Goal: Transaction & Acquisition: Book appointment/travel/reservation

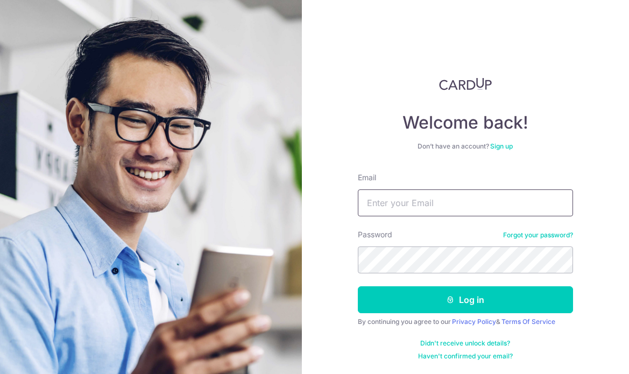
type input "shirlynn_1993@hotmail.com"
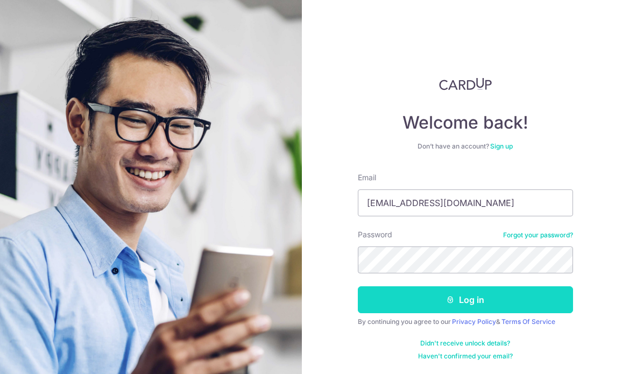
click at [408, 295] on button "Log in" at bounding box center [465, 299] width 215 height 27
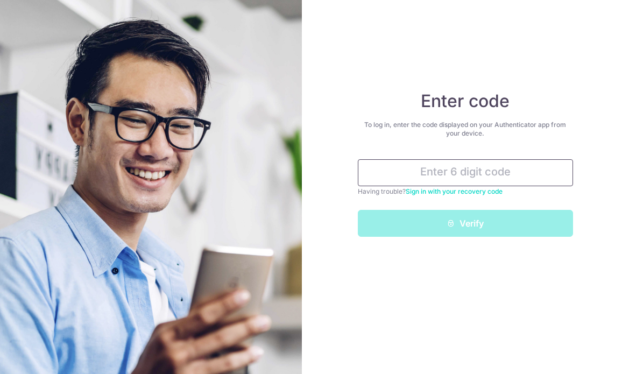
click at [412, 169] on input "text" at bounding box center [465, 172] width 215 height 27
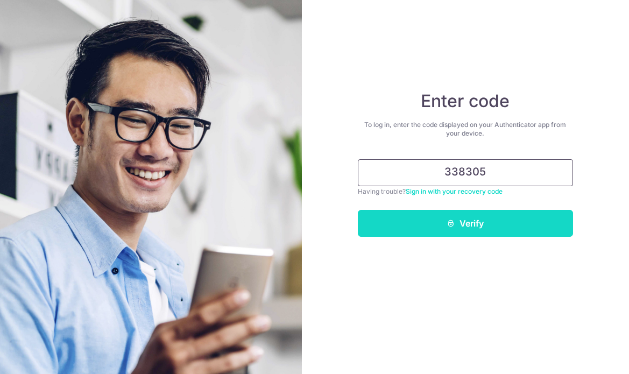
type input "338305"
click at [443, 210] on button "Verify" at bounding box center [465, 223] width 215 height 27
click at [444, 230] on button "Verify" at bounding box center [465, 223] width 215 height 27
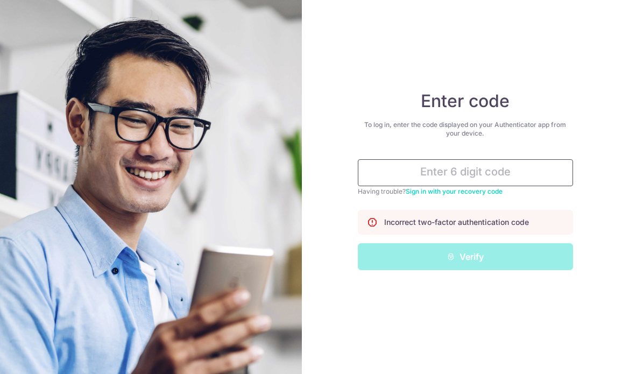
click at [459, 176] on input "text" at bounding box center [465, 172] width 215 height 27
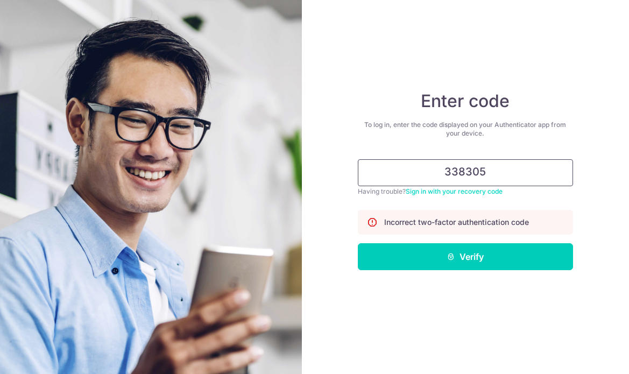
type input "338305"
click at [465, 257] on button "Verify" at bounding box center [465, 256] width 215 height 27
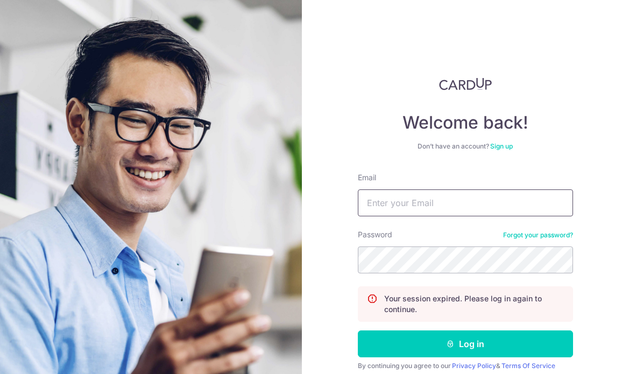
type input "[EMAIL_ADDRESS][DOMAIN_NAME]"
click at [463, 344] on button "Log in" at bounding box center [465, 343] width 215 height 27
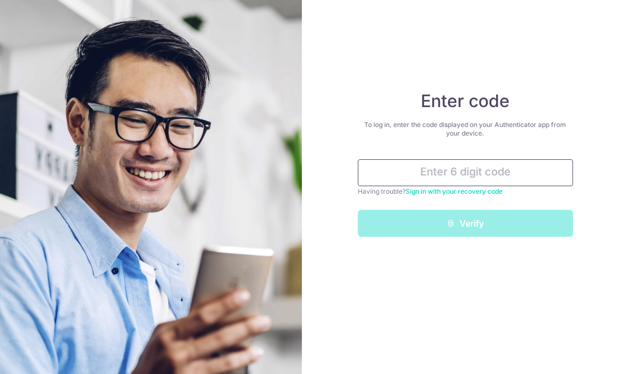
click at [453, 173] on input "text" at bounding box center [465, 172] width 215 height 27
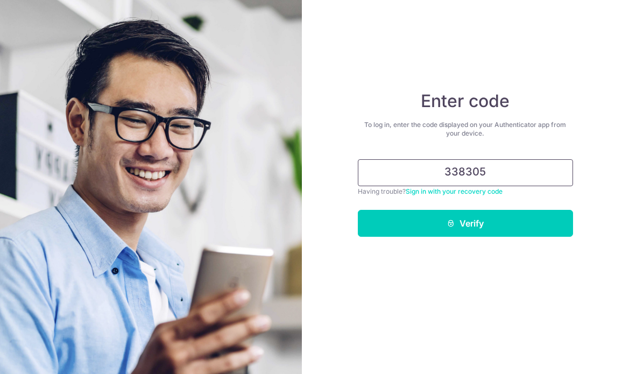
type input "338305"
click at [465, 223] on button "Verify" at bounding box center [465, 223] width 215 height 27
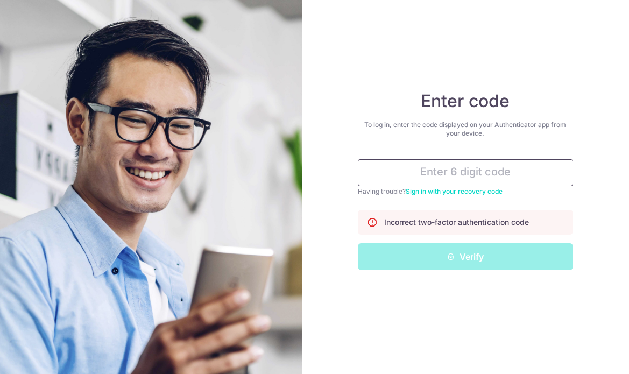
click at [468, 175] on input "text" at bounding box center [465, 172] width 215 height 27
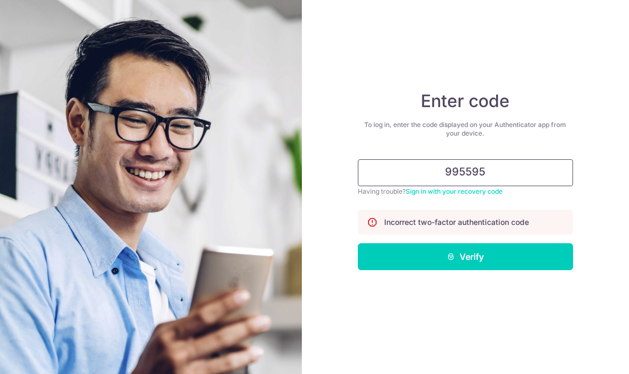
type input "995595"
click at [465, 257] on button "Verify" at bounding box center [465, 256] width 215 height 27
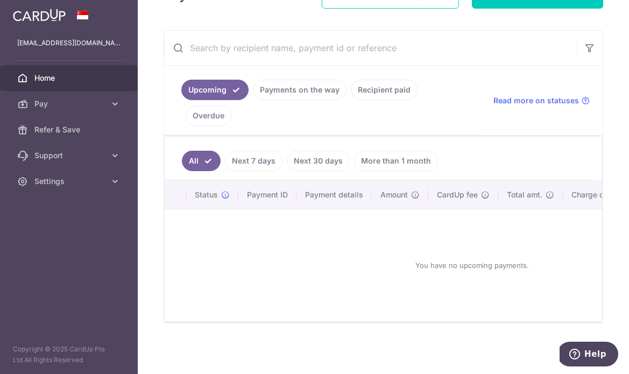
scroll to position [181, 0]
click at [395, 161] on link "More than 1 month" at bounding box center [396, 161] width 84 height 20
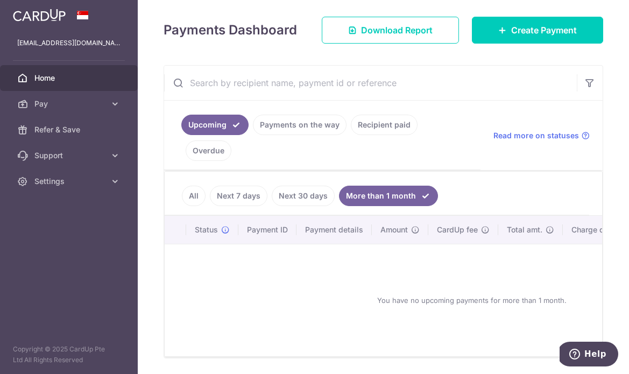
scroll to position [144, 0]
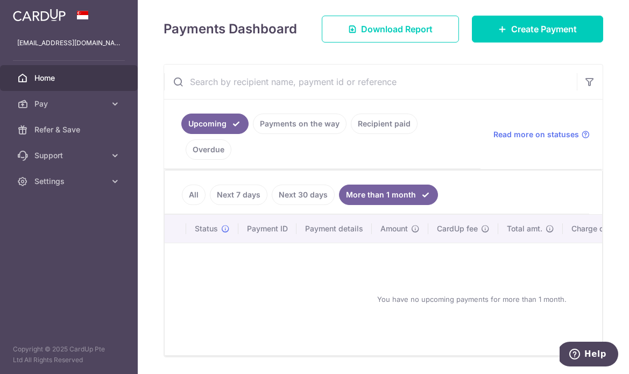
click at [380, 126] on link "Recipient paid" at bounding box center [384, 123] width 67 height 20
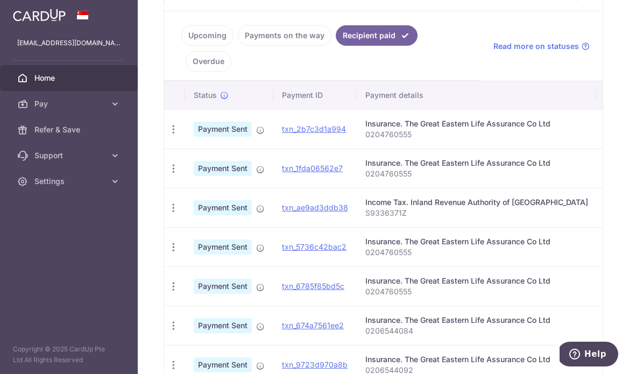
scroll to position [232, 0]
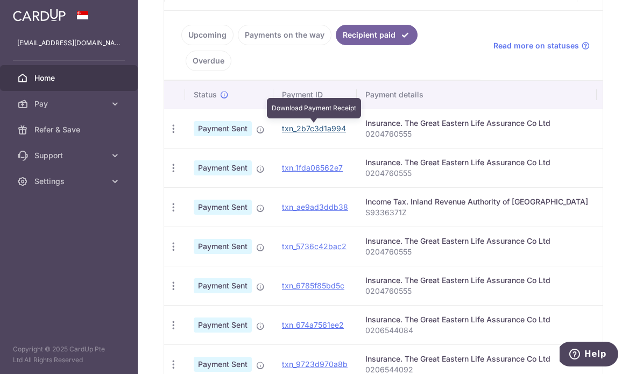
click at [321, 131] on link "txn_2b7c3d1a994" at bounding box center [314, 128] width 64 height 9
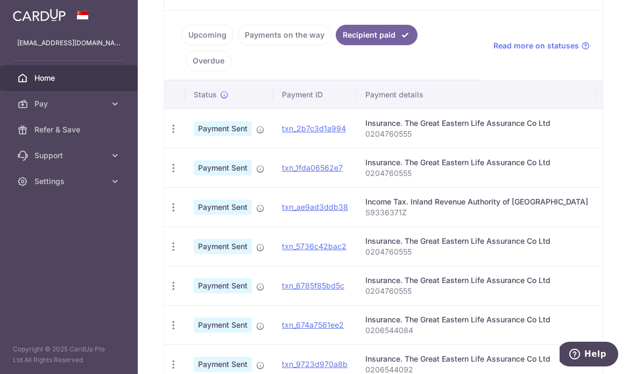
click at [207, 129] on span "Payment Sent" at bounding box center [223, 128] width 58 height 15
click at [434, 124] on div "Insurance. The Great Eastern Life Assurance Co Ltd" at bounding box center [476, 123] width 223 height 11
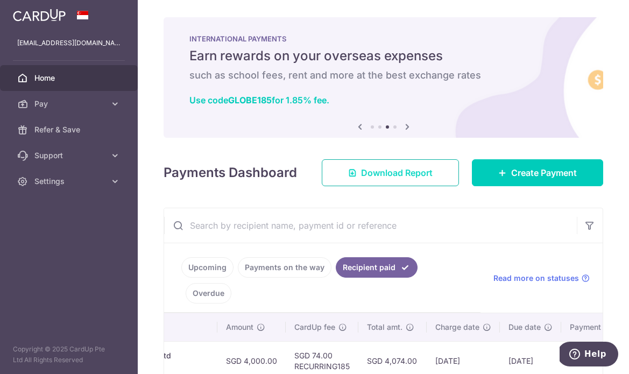
scroll to position [0, 0]
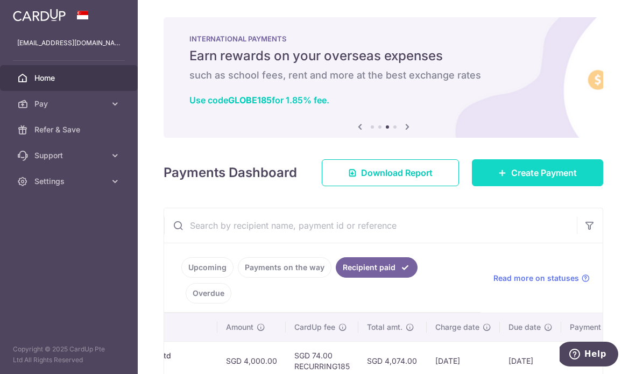
click at [498, 171] on icon at bounding box center [502, 172] width 9 height 9
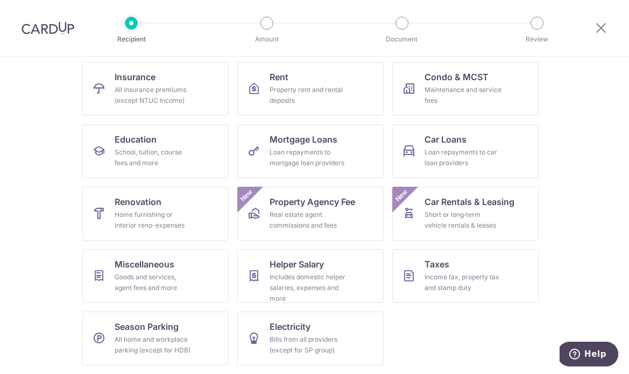
scroll to position [108, 0]
click at [163, 80] on link "Insurance All insurance premiums (except NTUC Income)" at bounding box center [155, 89] width 146 height 54
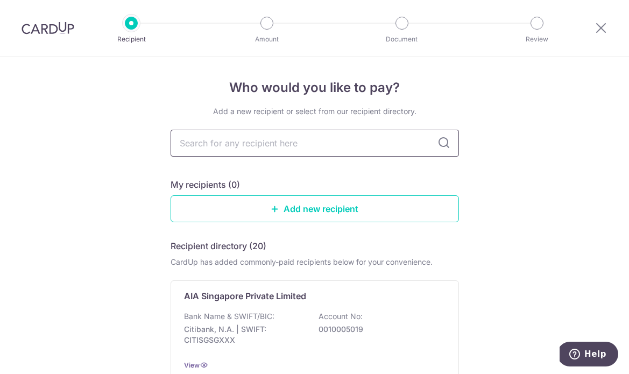
click at [225, 150] on input "text" at bounding box center [315, 143] width 288 height 27
type input "man"
type input "manulife"
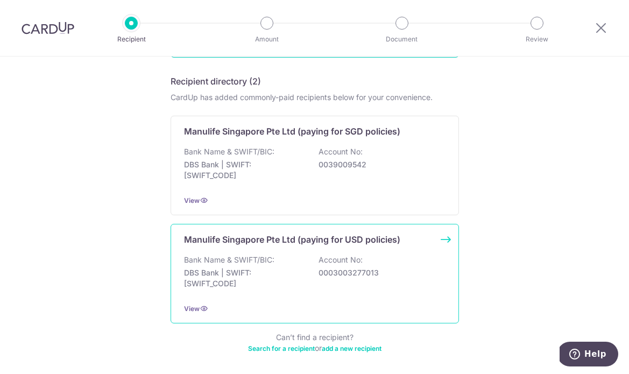
scroll to position [166, 0]
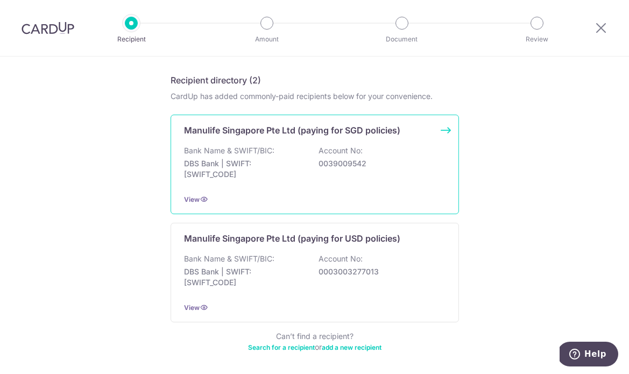
click at [295, 117] on div "Manulife Singapore Pte Ltd (paying for SGD policies) Bank Name & SWIFT/BIC: DBS…" at bounding box center [315, 165] width 288 height 100
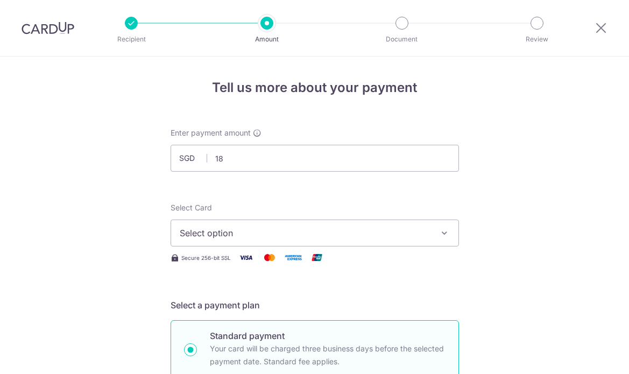
type input "1"
type input "1,900.00"
click at [275, 228] on span "Select option" at bounding box center [305, 232] width 251 height 13
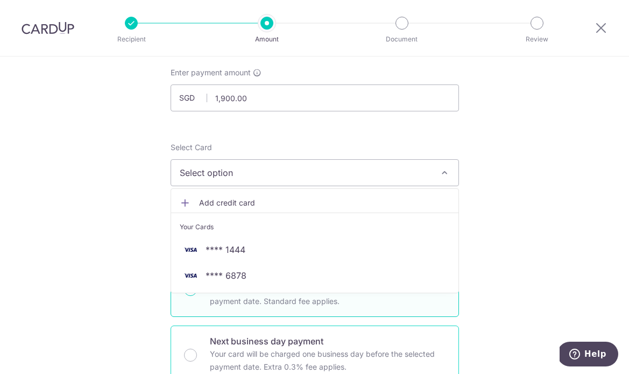
scroll to position [70, 0]
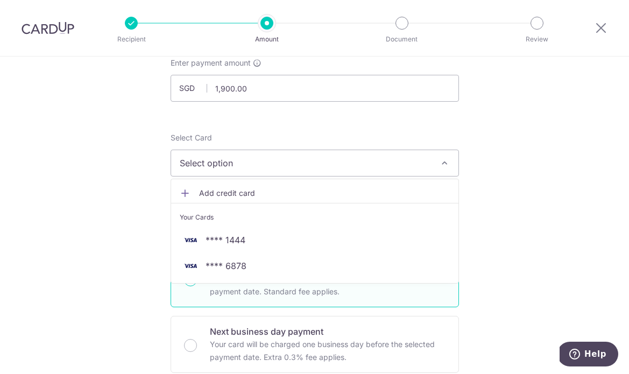
click at [252, 194] on span "Add credit card" at bounding box center [324, 193] width 251 height 11
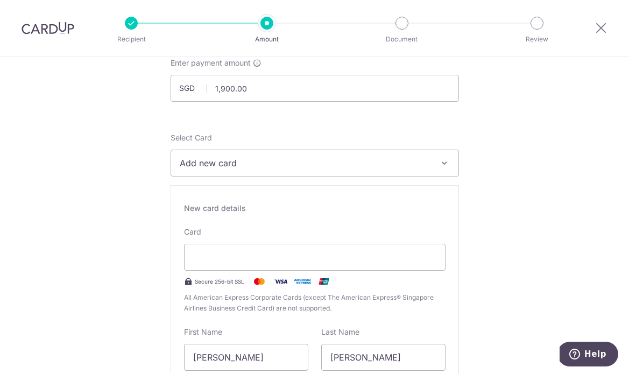
click at [203, 161] on span "Add new card" at bounding box center [305, 163] width 251 height 13
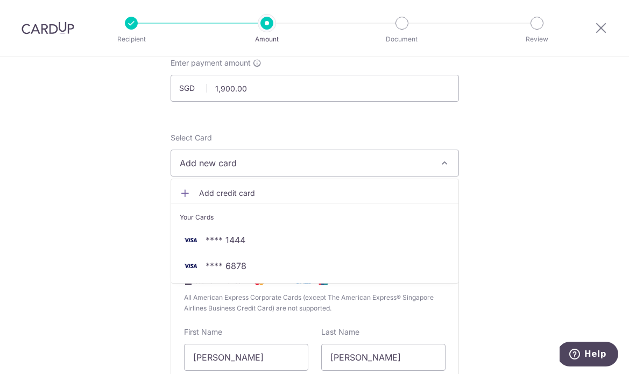
click at [194, 200] on link "Add credit card" at bounding box center [314, 192] width 287 height 19
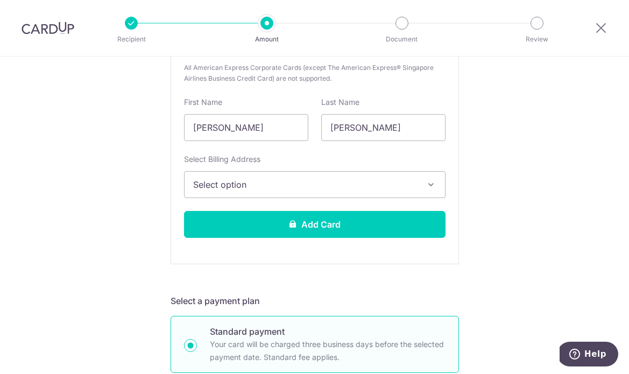
scroll to position [332, 0]
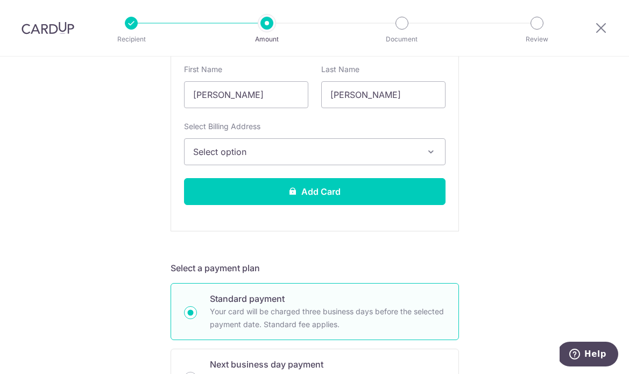
click at [369, 158] on button "Select option" at bounding box center [314, 151] width 261 height 27
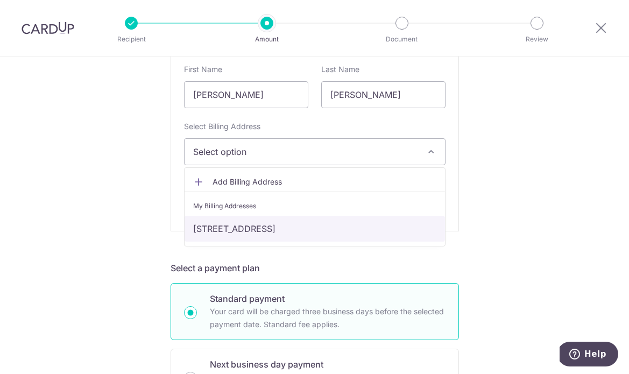
click at [329, 233] on link "[STREET_ADDRESS]" at bounding box center [315, 229] width 260 height 26
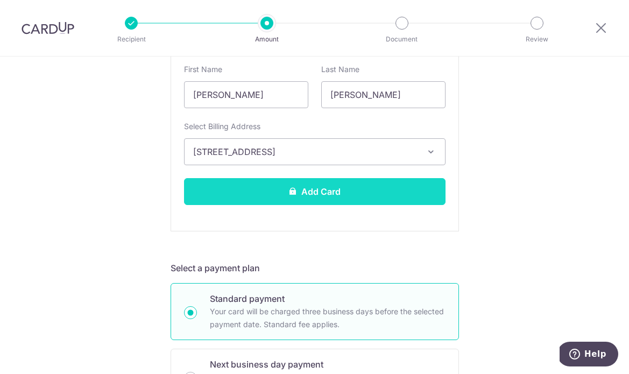
click at [344, 196] on button "Add Card" at bounding box center [314, 191] width 261 height 27
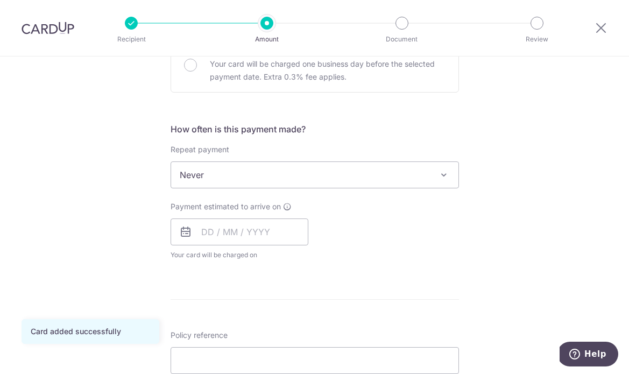
click at [318, 176] on span "Never" at bounding box center [314, 175] width 287 height 26
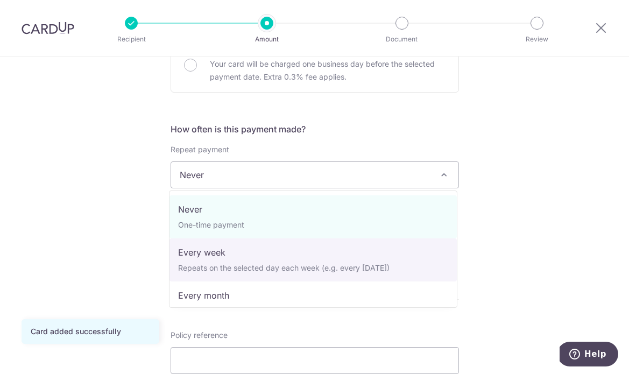
select select "2"
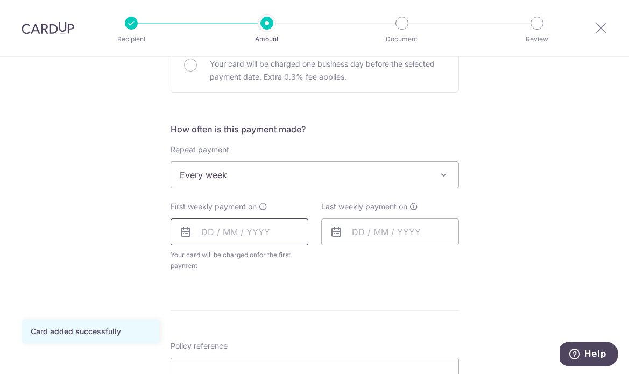
click at [254, 238] on input "text" at bounding box center [240, 231] width 138 height 27
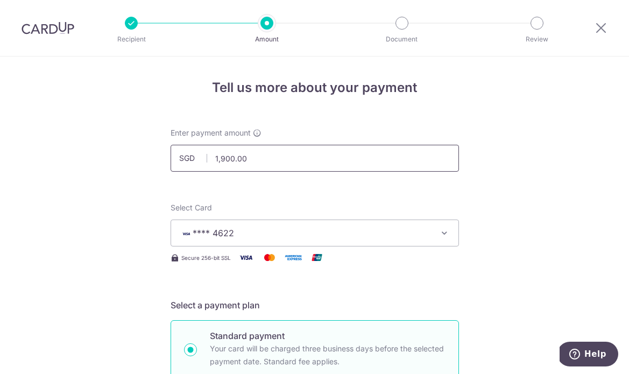
drag, startPoint x: 247, startPoint y: 160, endPoint x: 193, endPoint y: 153, distance: 55.2
click at [196, 155] on div "SGD 1,900.00 1900.00" at bounding box center [315, 158] width 288 height 27
type input "2,864.00"
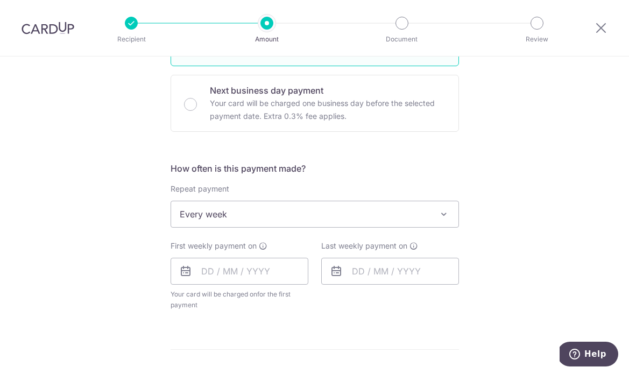
scroll to position [361, 0]
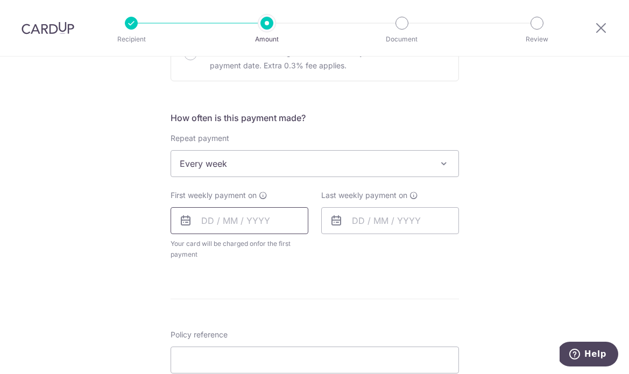
click at [250, 219] on input "text" at bounding box center [240, 220] width 138 height 27
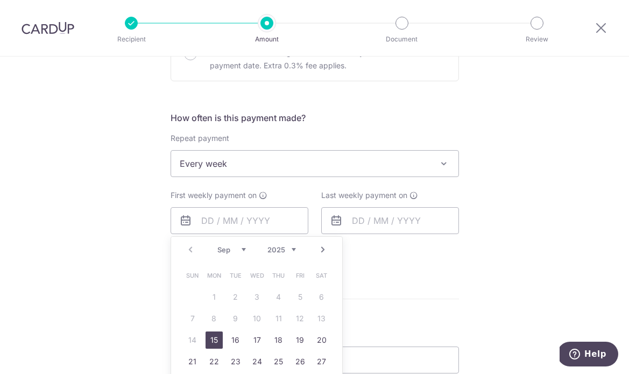
click at [214, 337] on link "15" at bounding box center [213, 339] width 17 height 17
type input "[DATE]"
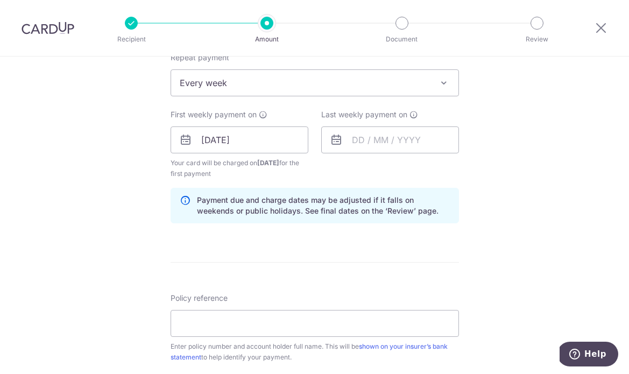
scroll to position [443, 0]
click at [361, 133] on input "text" at bounding box center [390, 139] width 138 height 27
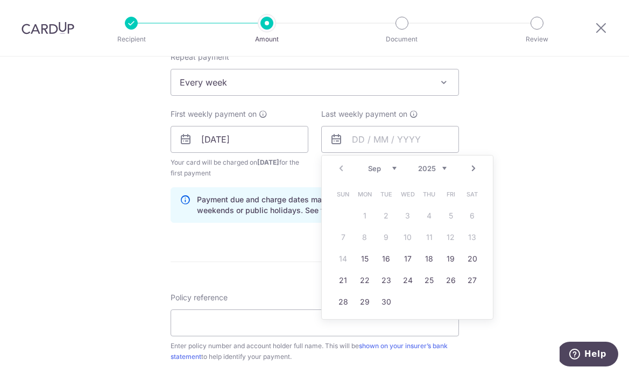
click at [372, 282] on td "22" at bounding box center [365, 280] width 22 height 22
type input "[DATE]"
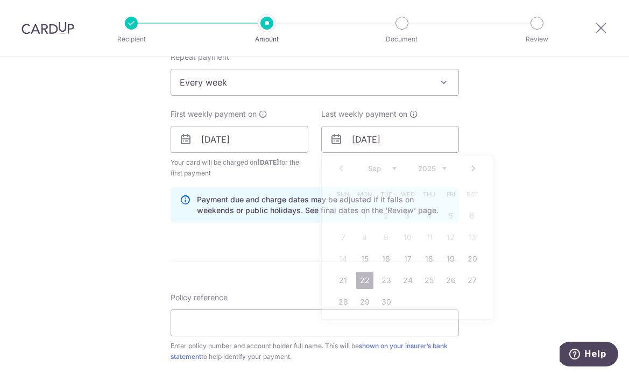
click at [364, 282] on form "Enter payment amount SGD 2,864.00 2864.00 Card added successfully Select Card *…" at bounding box center [315, 138] width 288 height 906
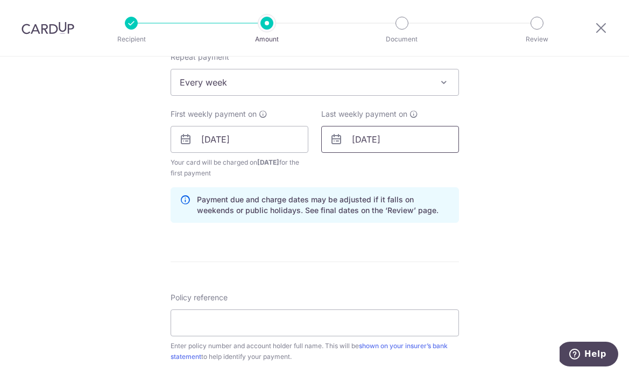
click at [377, 137] on input "[DATE]" at bounding box center [390, 139] width 138 height 27
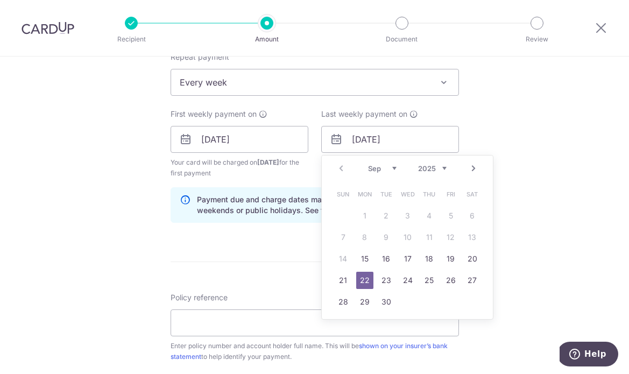
click at [360, 285] on link "22" at bounding box center [364, 280] width 17 height 17
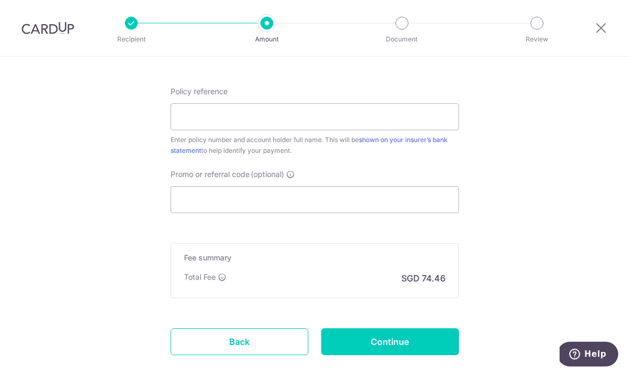
scroll to position [693, 0]
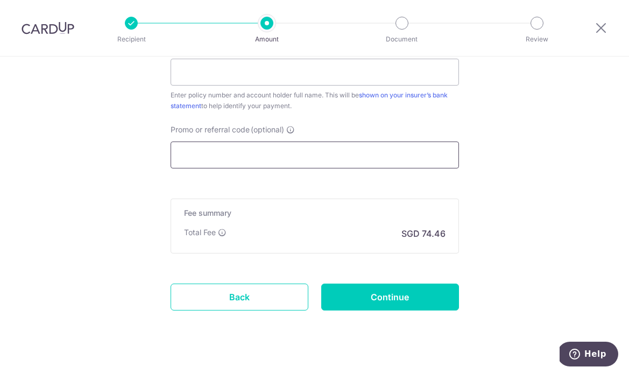
click at [240, 151] on input "Promo or referral code (optional)" at bounding box center [315, 154] width 288 height 27
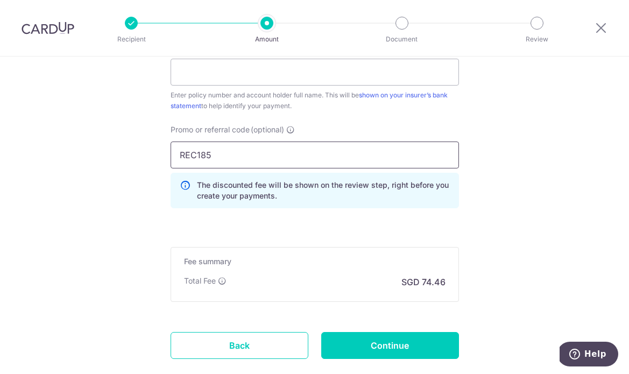
type input "REC185"
click at [248, 65] on input "Policy reference" at bounding box center [315, 72] width 288 height 27
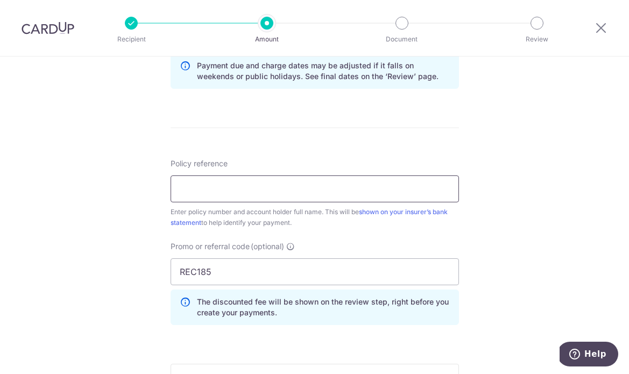
scroll to position [576, 0]
click at [247, 190] on input "Policy reference" at bounding box center [315, 189] width 288 height 27
paste input "4605 1700 3212 4622"
type input "4605 1700 3212 4622"
drag, startPoint x: 294, startPoint y: 194, endPoint x: 167, endPoint y: 177, distance: 128.6
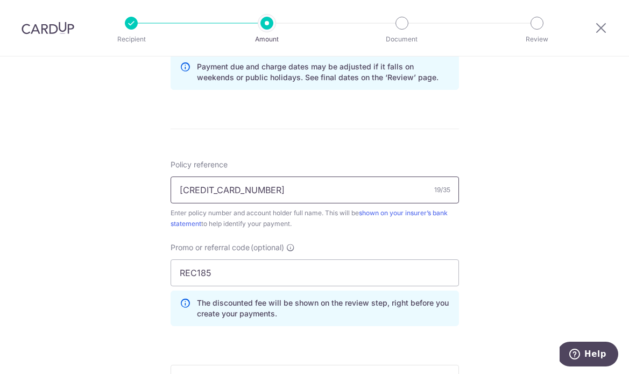
click at [172, 188] on input "4605 1700 3212 4622" at bounding box center [315, 189] width 288 height 27
click at [167, 177] on div "Tell us more about your payment Enter payment amount SGD 2,864.00 2864.00 Card …" at bounding box center [314, 19] width 629 height 1076
click at [205, 200] on input "Policy reference" at bounding box center [315, 189] width 288 height 27
paste input "2491237578"
click at [282, 212] on div "Enter policy number and account holder full name. This will be shown on your in…" at bounding box center [315, 219] width 288 height 22
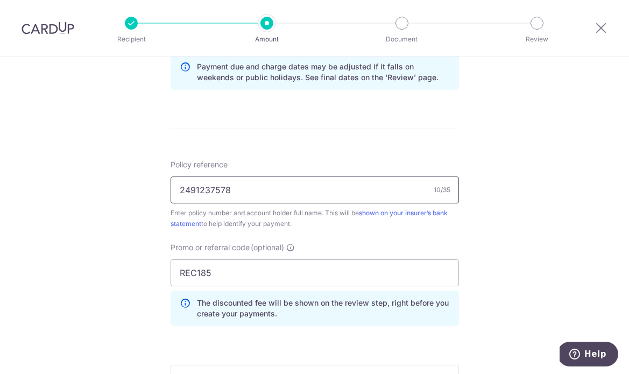
click at [287, 194] on input "2491237578" at bounding box center [315, 189] width 288 height 27
click at [251, 218] on div "Enter policy number and account holder full name. This will be shown on your in…" at bounding box center [315, 219] width 288 height 22
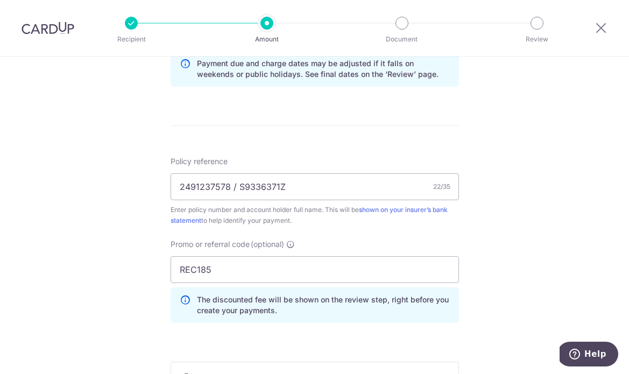
scroll to position [580, 0]
click at [180, 187] on input "2491237578 / S9336371Z" at bounding box center [315, 185] width 288 height 27
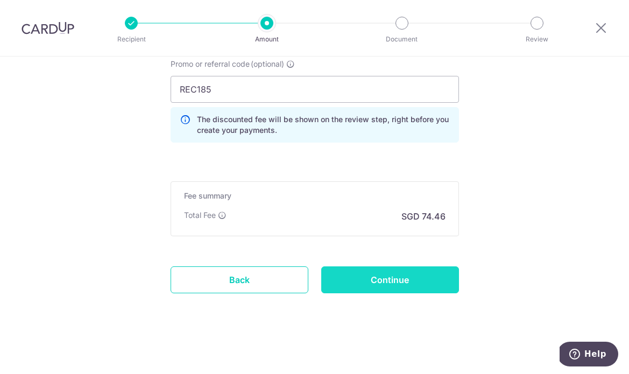
scroll to position [759, 0]
type input "P/N: 2491237578 / S9336371Z"
click at [359, 291] on input "Continue" at bounding box center [390, 279] width 138 height 27
type input "Create Schedule"
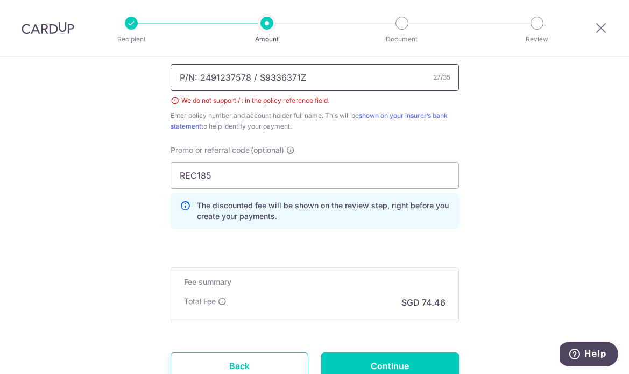
click at [250, 74] on input "P/N: 2491237578 / S9336371Z" at bounding box center [315, 77] width 288 height 27
type input "PN: 2491237578_S9336371Z"
click at [312, 126] on div "Enter policy number and account holder full name. This will be shown on your in…" at bounding box center [315, 121] width 288 height 22
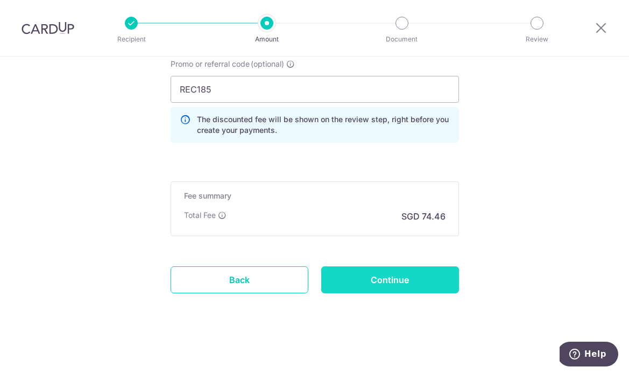
scroll to position [719, 0]
click at [363, 276] on input "Continue" at bounding box center [390, 279] width 138 height 27
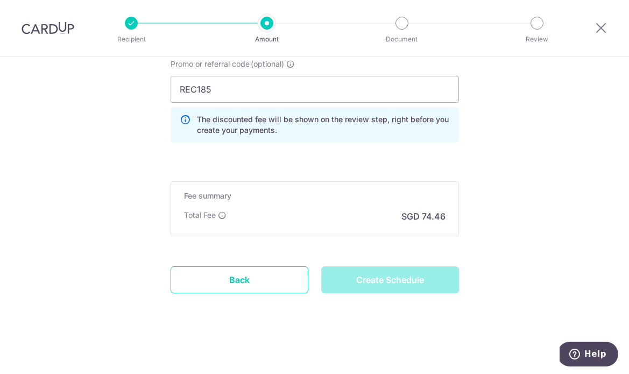
type input "Create Schedule"
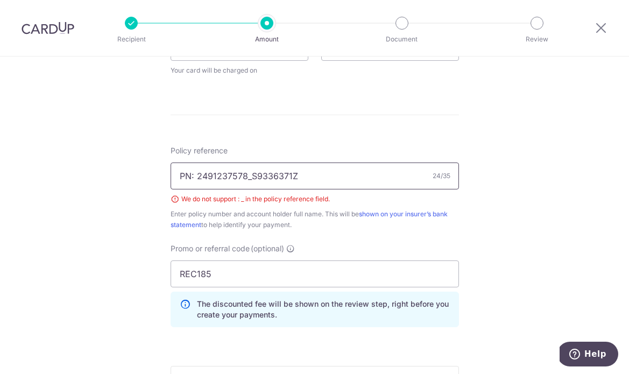
click at [249, 178] on input "PN: 2491237578_S9336371Z" at bounding box center [315, 175] width 288 height 27
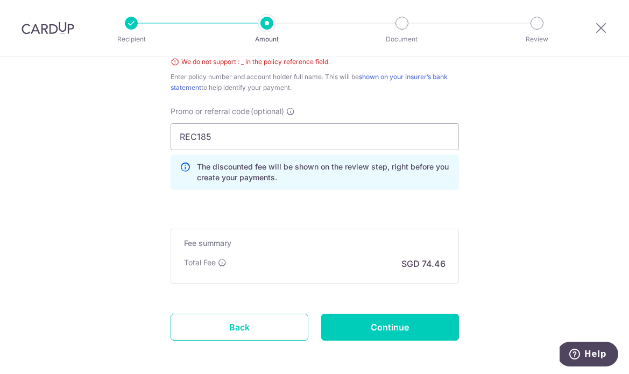
scroll to position [673, 0]
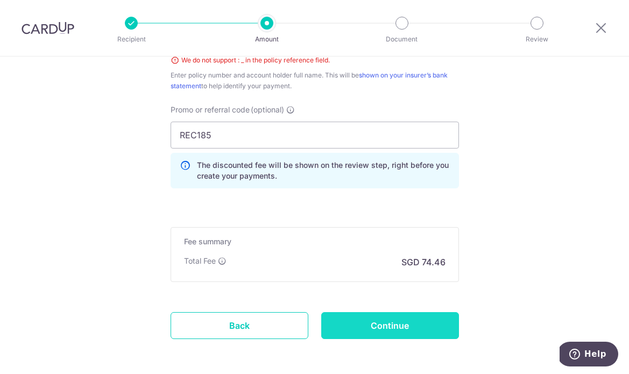
type input "PN: 2491237578 S9336371Z"
click at [365, 318] on input "Continue" at bounding box center [390, 325] width 138 height 27
type input "Create Schedule"
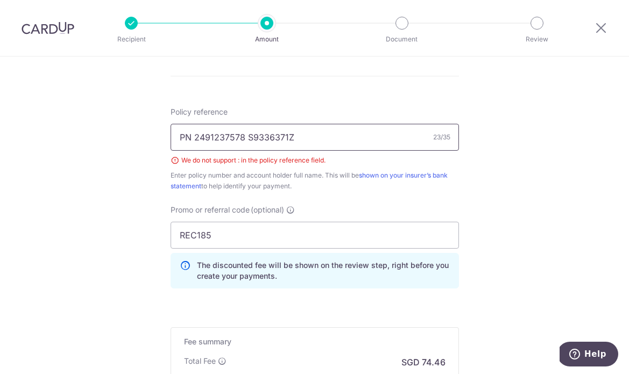
click at [246, 137] on input "PN 2491237578 S9336371Z" at bounding box center [315, 137] width 288 height 27
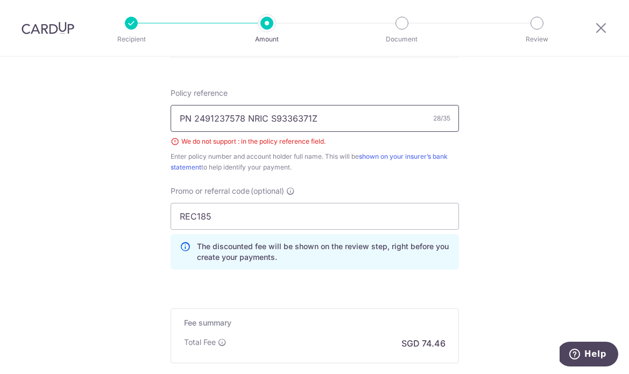
scroll to position [577, 0]
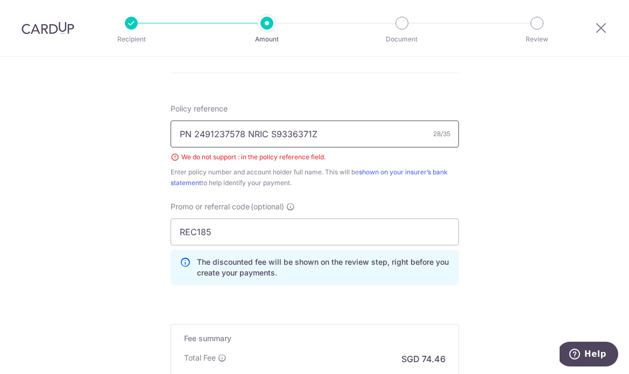
drag, startPoint x: 211, startPoint y: 136, endPoint x: 228, endPoint y: 116, distance: 26.3
click at [211, 136] on input "PN 2491237578 NRIC S9336371Z" at bounding box center [315, 133] width 288 height 27
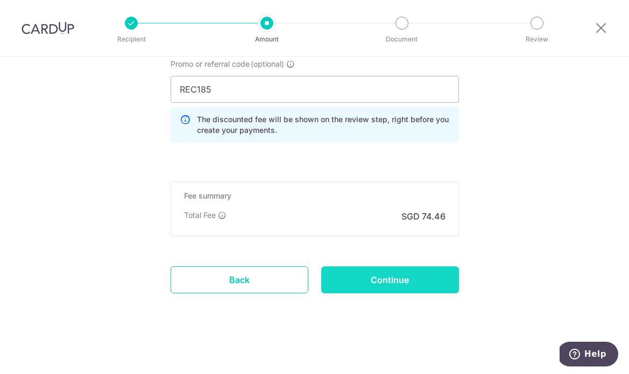
type input "PN 2491237578 NRIC S9336371Z"
click at [356, 274] on input "Continue" at bounding box center [390, 279] width 138 height 27
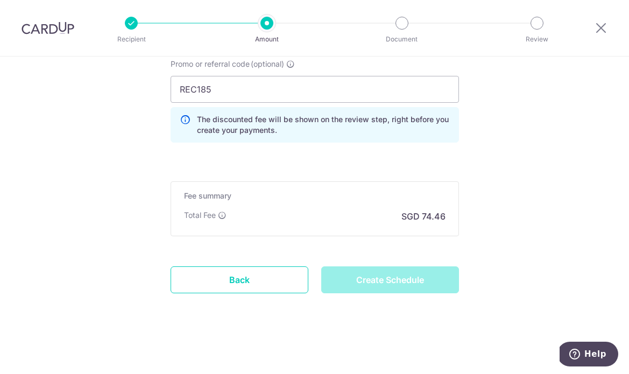
type input "Create Schedule"
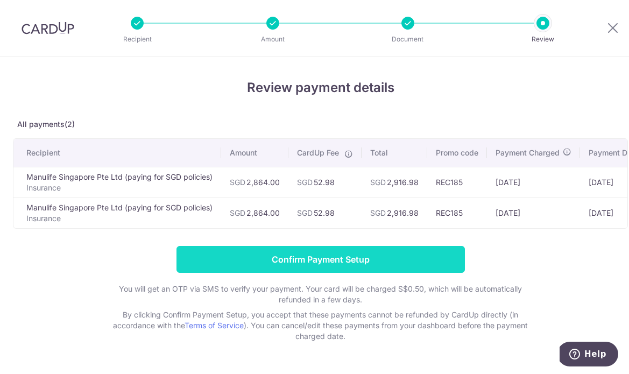
click at [313, 260] on input "Confirm Payment Setup" at bounding box center [320, 259] width 288 height 27
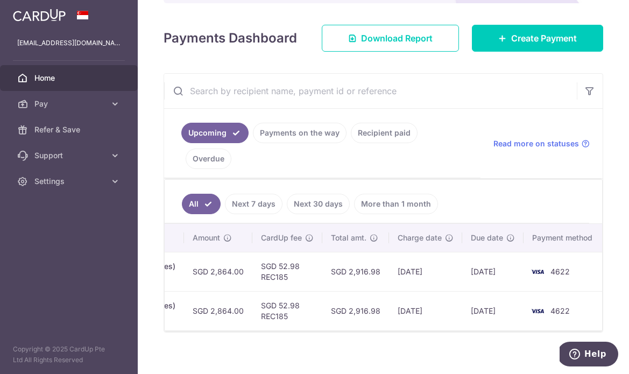
scroll to position [0, 447]
drag, startPoint x: 446, startPoint y: 294, endPoint x: 479, endPoint y: 293, distance: 32.3
click at [479, 293] on tr "Update payment Cancel payment Scheduled for charge txn_c44ede4943c Insurance. M…" at bounding box center [162, 310] width 888 height 39
